Goal: Task Accomplishment & Management: Manage account settings

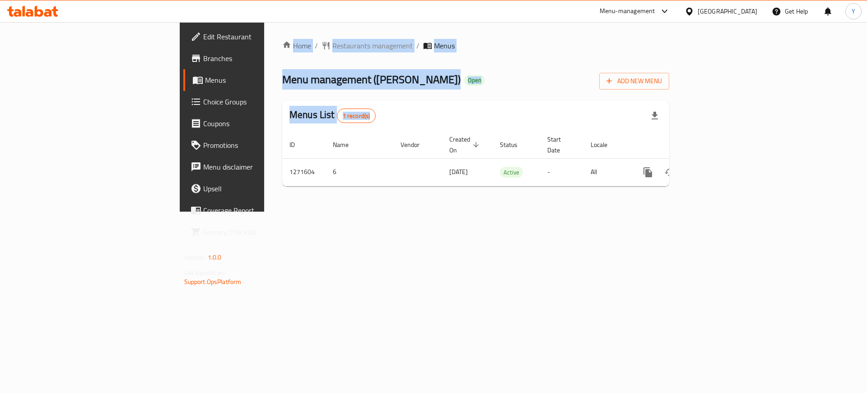
drag, startPoint x: 154, startPoint y: 33, endPoint x: 369, endPoint y: 136, distance: 238.2
click at [369, 136] on div "Home / Restaurants management / Menus Menu management ( [PERSON_NAME] ) Open Ad…" at bounding box center [475, 116] width 423 height 189
click at [401, 75] on div "Menu management ( [PERSON_NAME] ) Open Add New Menu" at bounding box center [475, 79] width 387 height 20
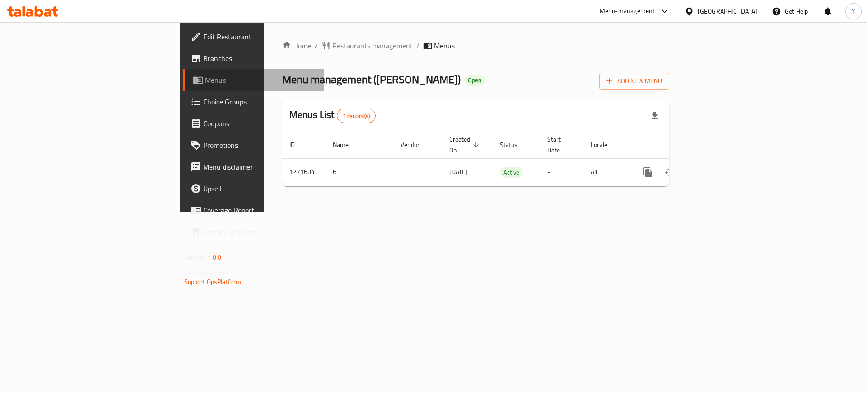
click at [205, 79] on span "Menus" at bounding box center [261, 80] width 112 height 11
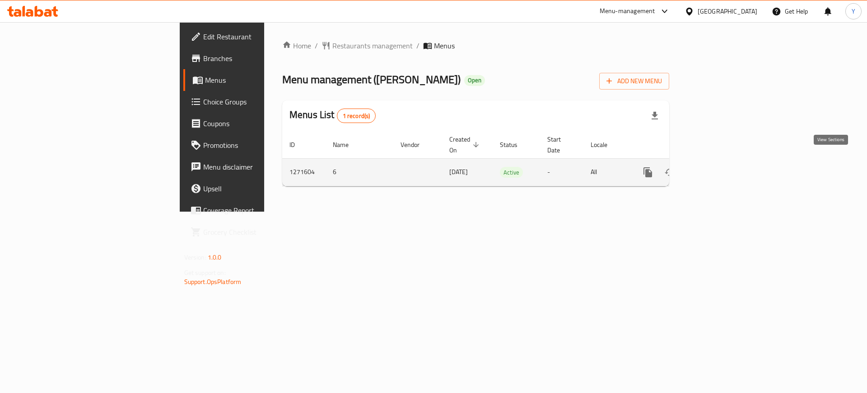
click at [717, 168] on icon "enhanced table" at bounding box center [713, 172] width 8 height 8
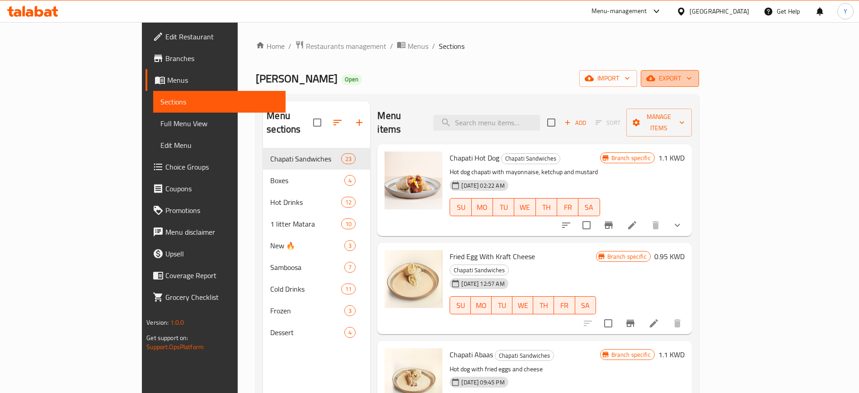
click at [692, 78] on span "export" at bounding box center [670, 78] width 44 height 11
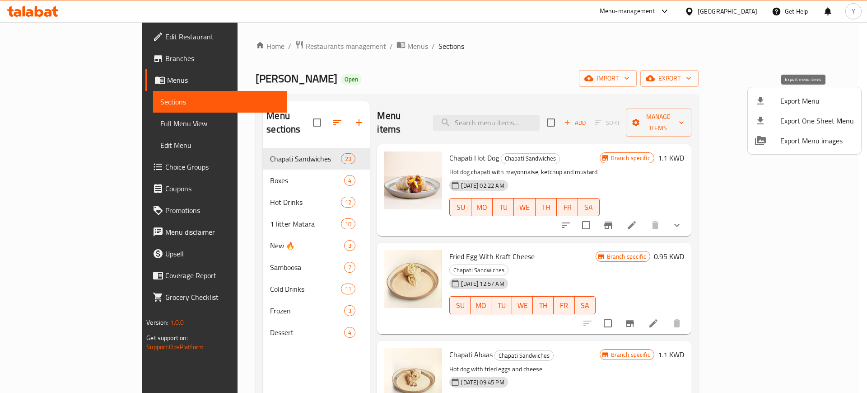
click at [800, 103] on span "Export Menu" at bounding box center [818, 100] width 74 height 11
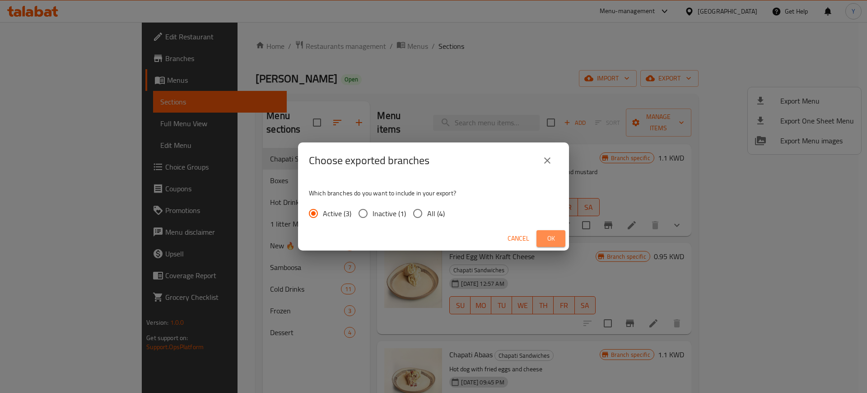
click at [553, 233] on span "Ok" at bounding box center [551, 238] width 14 height 11
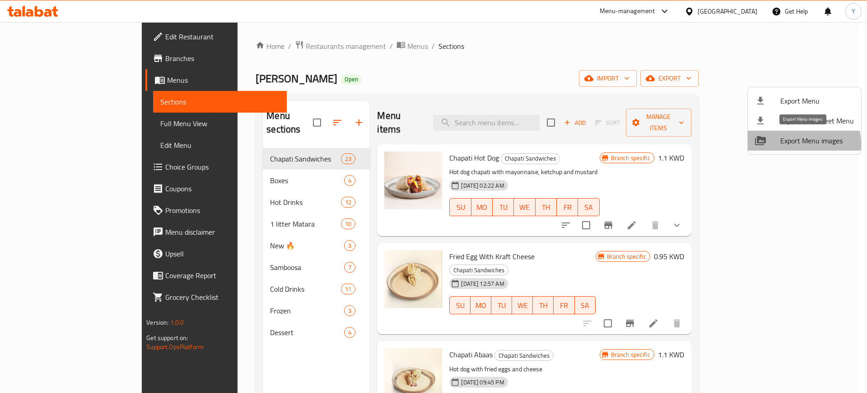
click at [801, 144] on span "Export Menu images" at bounding box center [818, 140] width 74 height 11
click at [659, 75] on div at bounding box center [433, 196] width 867 height 393
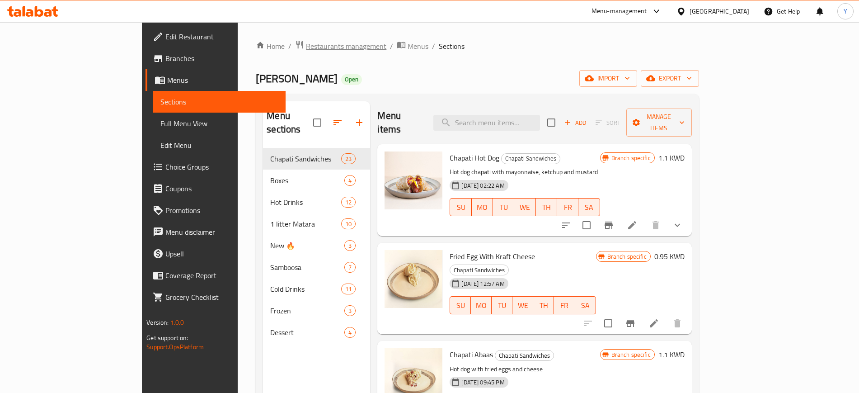
click at [306, 48] on span "Restaurants management" at bounding box center [346, 46] width 80 height 11
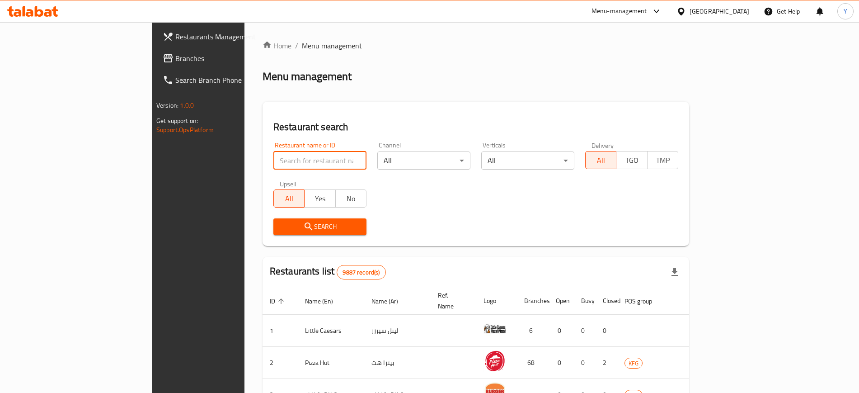
click at [273, 162] on input "search" at bounding box center [319, 160] width 93 height 18
type input "r"
type input "dozen"
click button "Search" at bounding box center [319, 226] width 93 height 17
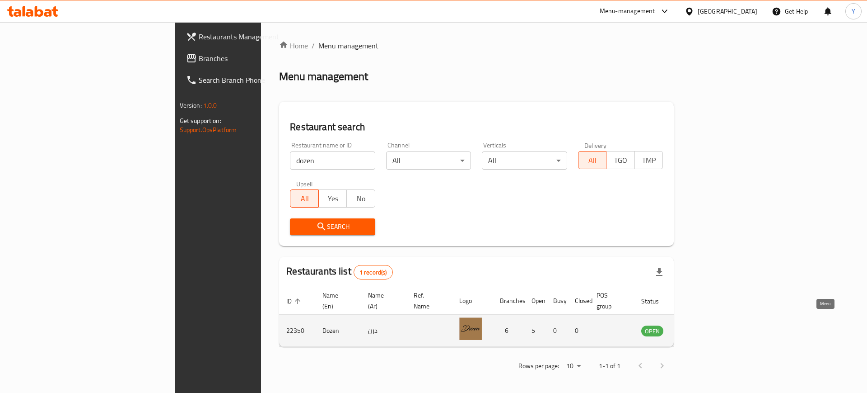
click at [698, 329] on icon "enhanced table" at bounding box center [696, 331] width 3 height 4
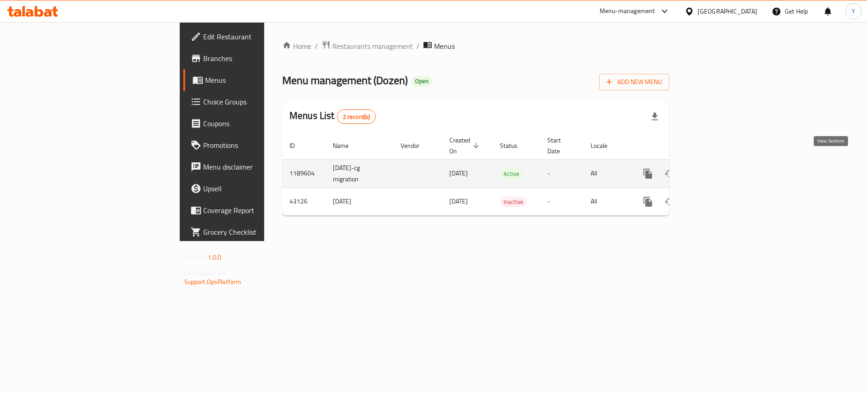
click at [719, 168] on icon "enhanced table" at bounding box center [713, 173] width 11 height 11
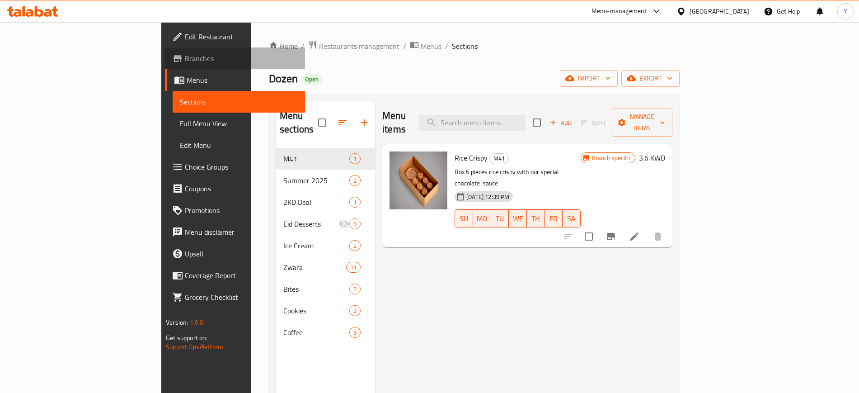
click at [185, 63] on span "Branches" at bounding box center [241, 58] width 112 height 11
